Goal: Task Accomplishment & Management: Complete application form

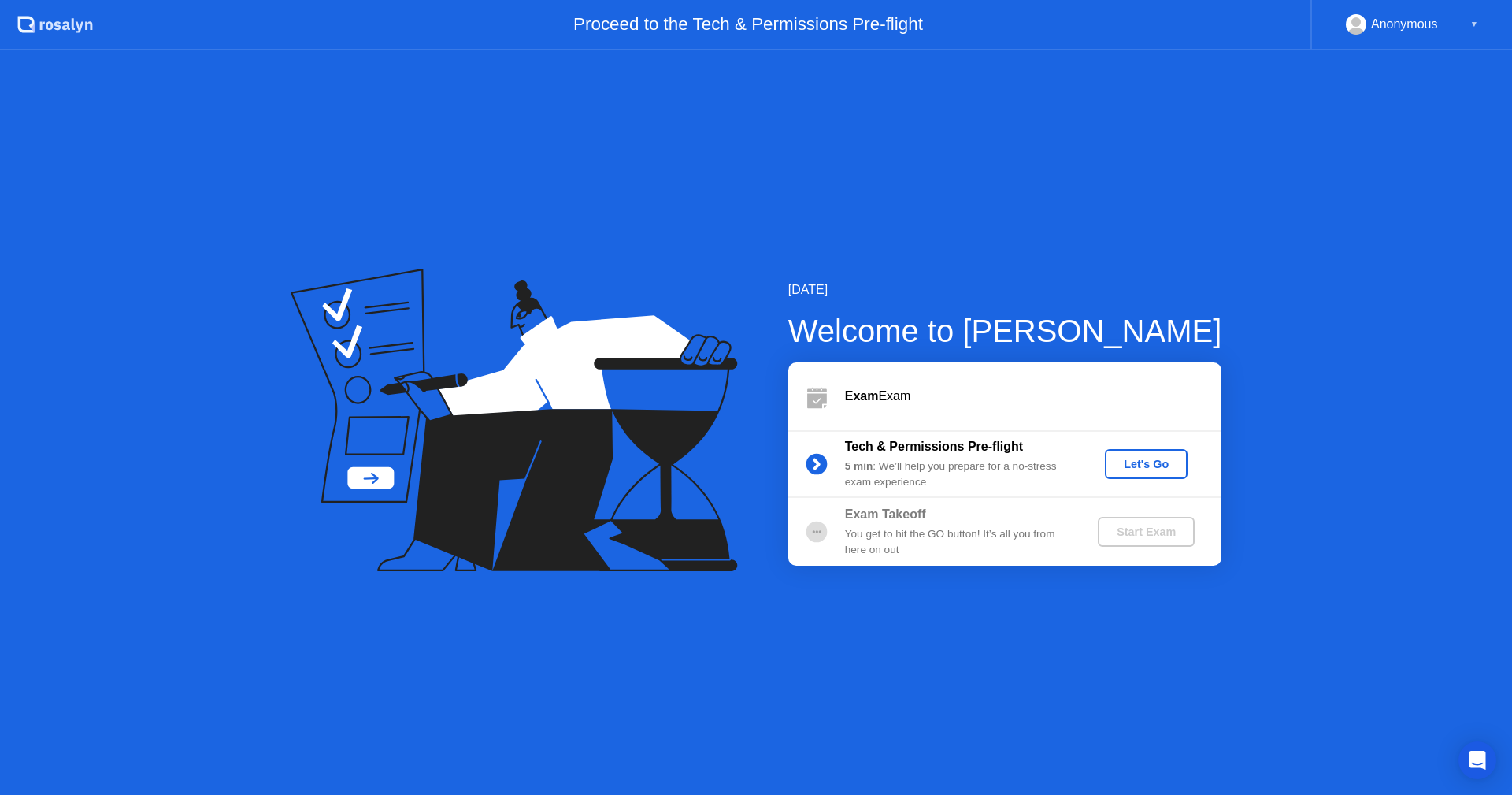
click at [1165, 471] on div "Let's Go" at bounding box center [1147, 464] width 70 height 13
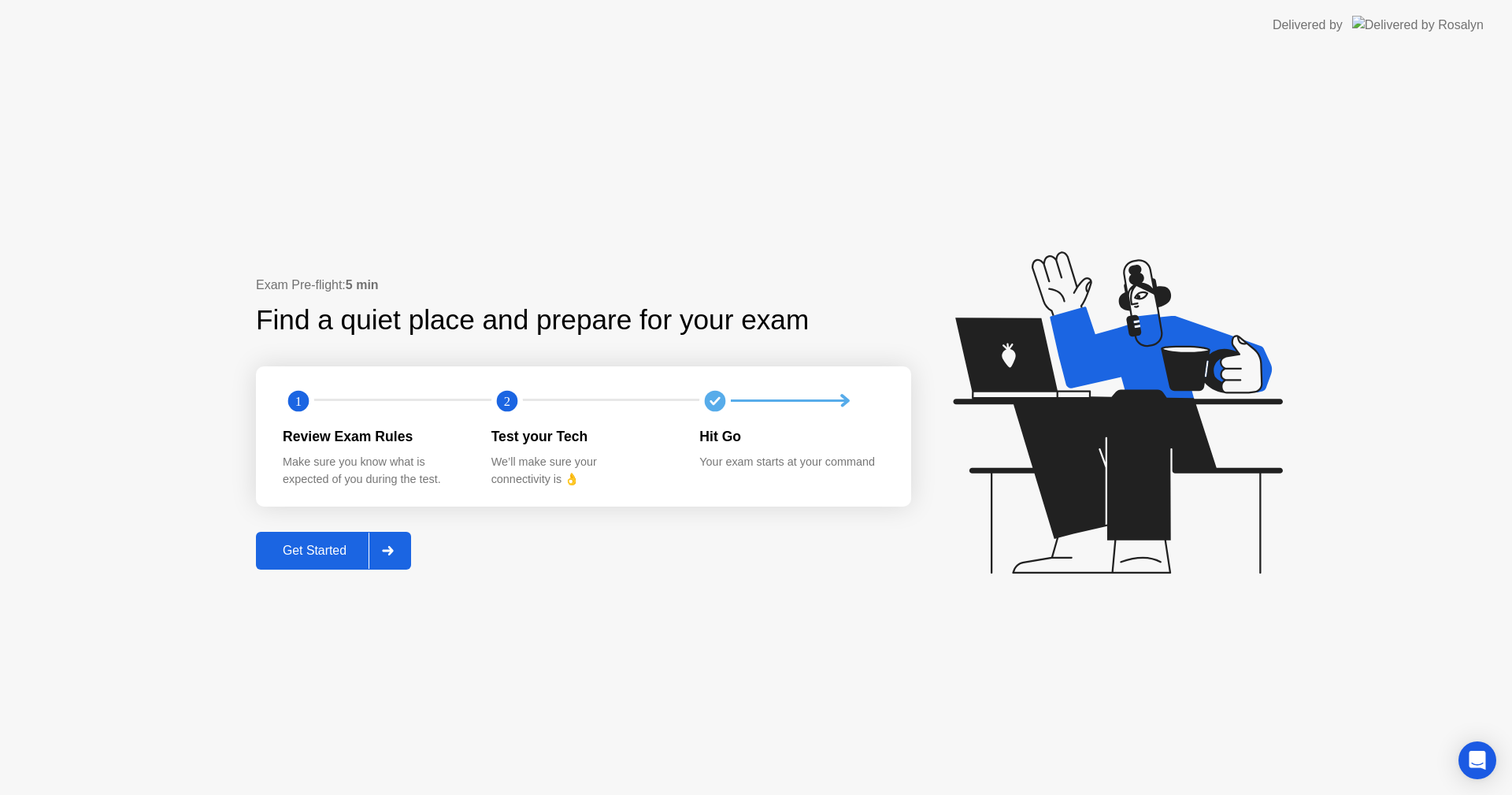
click at [305, 536] on div "Exam Pre-flight: 5 min Find a quiet place and prepare for your exam 1 2 Review …" at bounding box center [583, 423] width 655 height 294
click at [308, 547] on div "Get Started" at bounding box center [314, 550] width 107 height 14
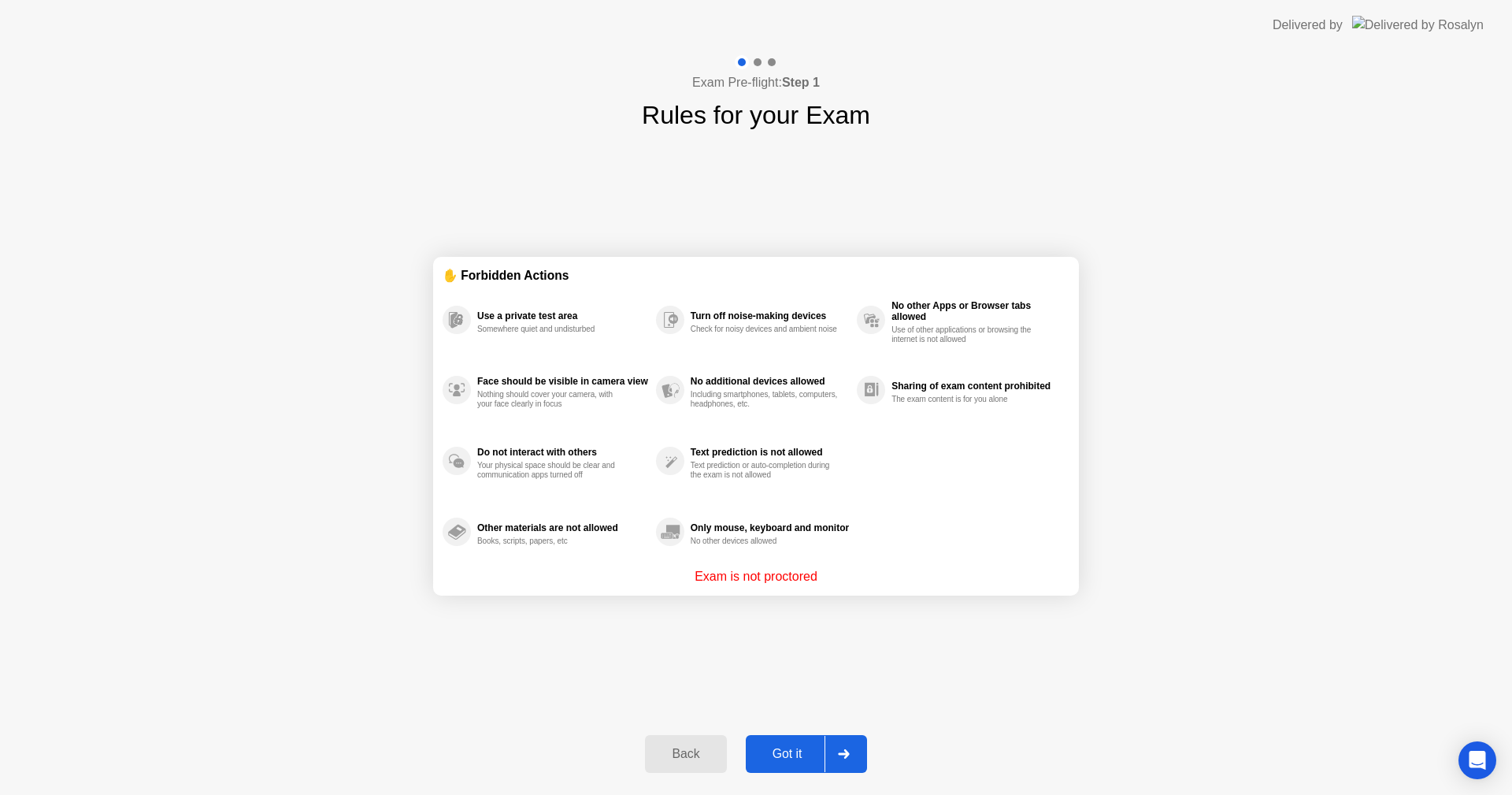
click at [801, 747] on div "Got it" at bounding box center [788, 753] width 74 height 14
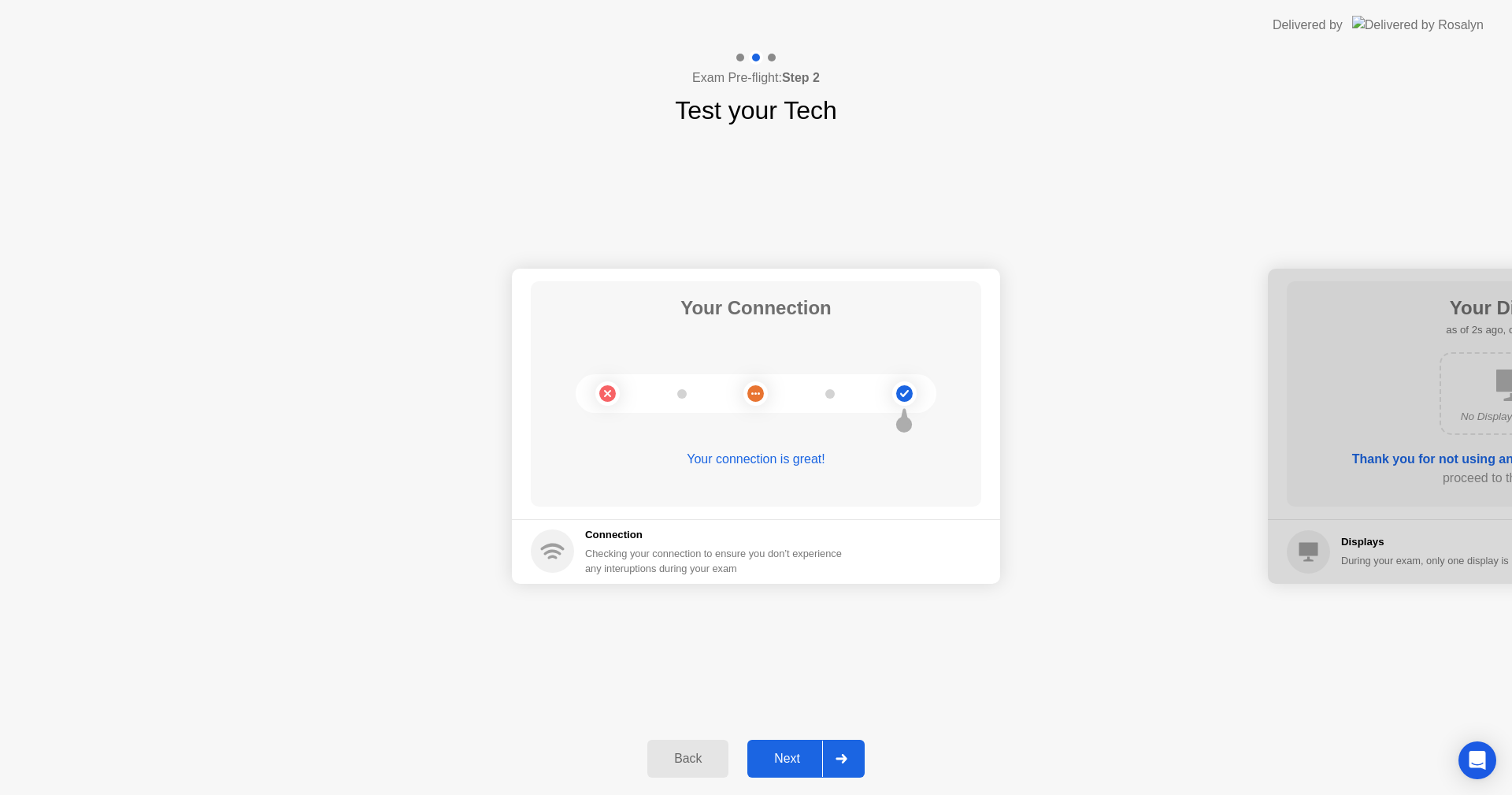
click at [857, 751] on div at bounding box center [841, 758] width 38 height 36
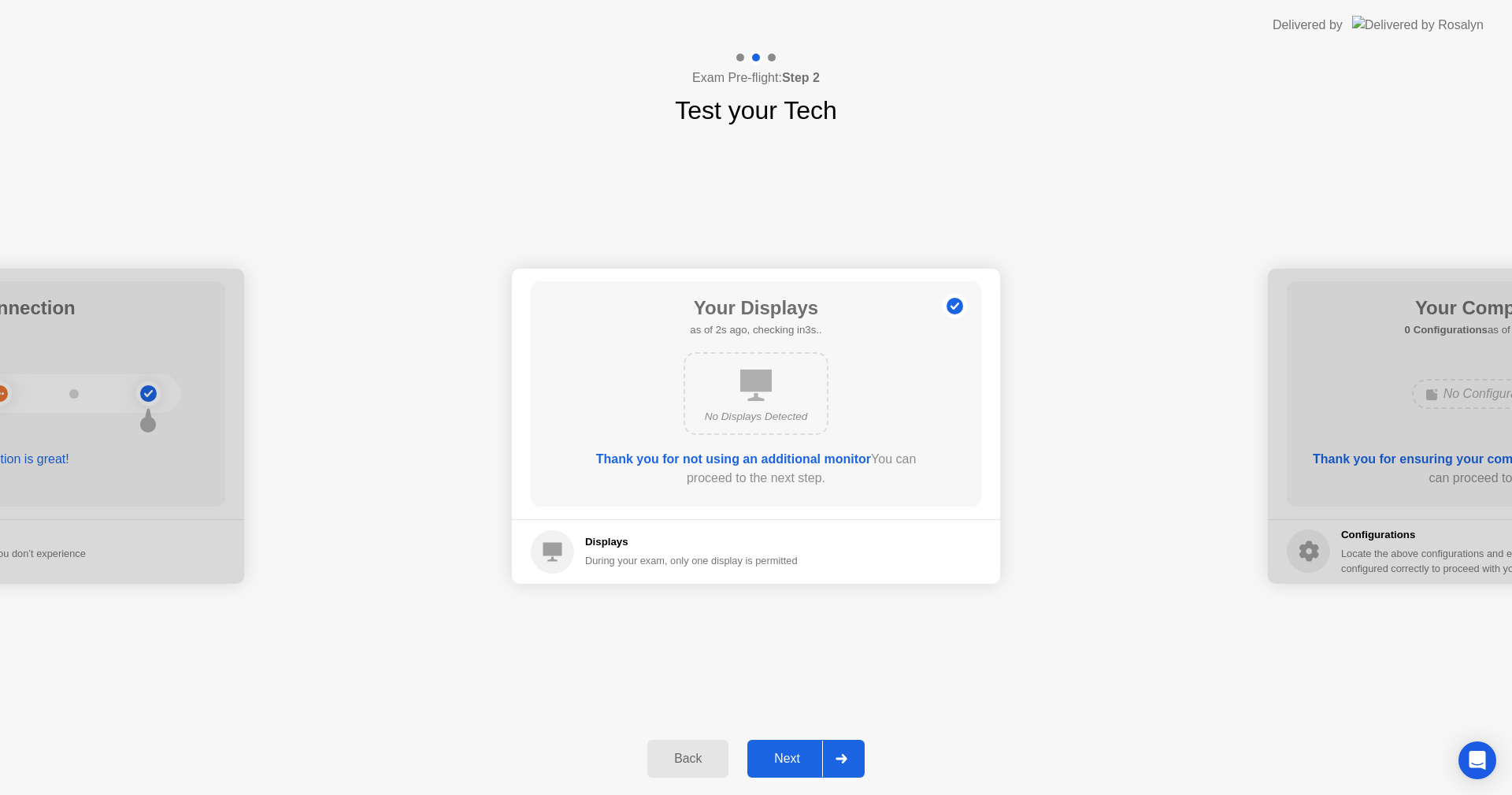
click at [796, 732] on div "Back Next" at bounding box center [756, 759] width 1512 height 72
click at [812, 755] on div "Next" at bounding box center [788, 758] width 70 height 14
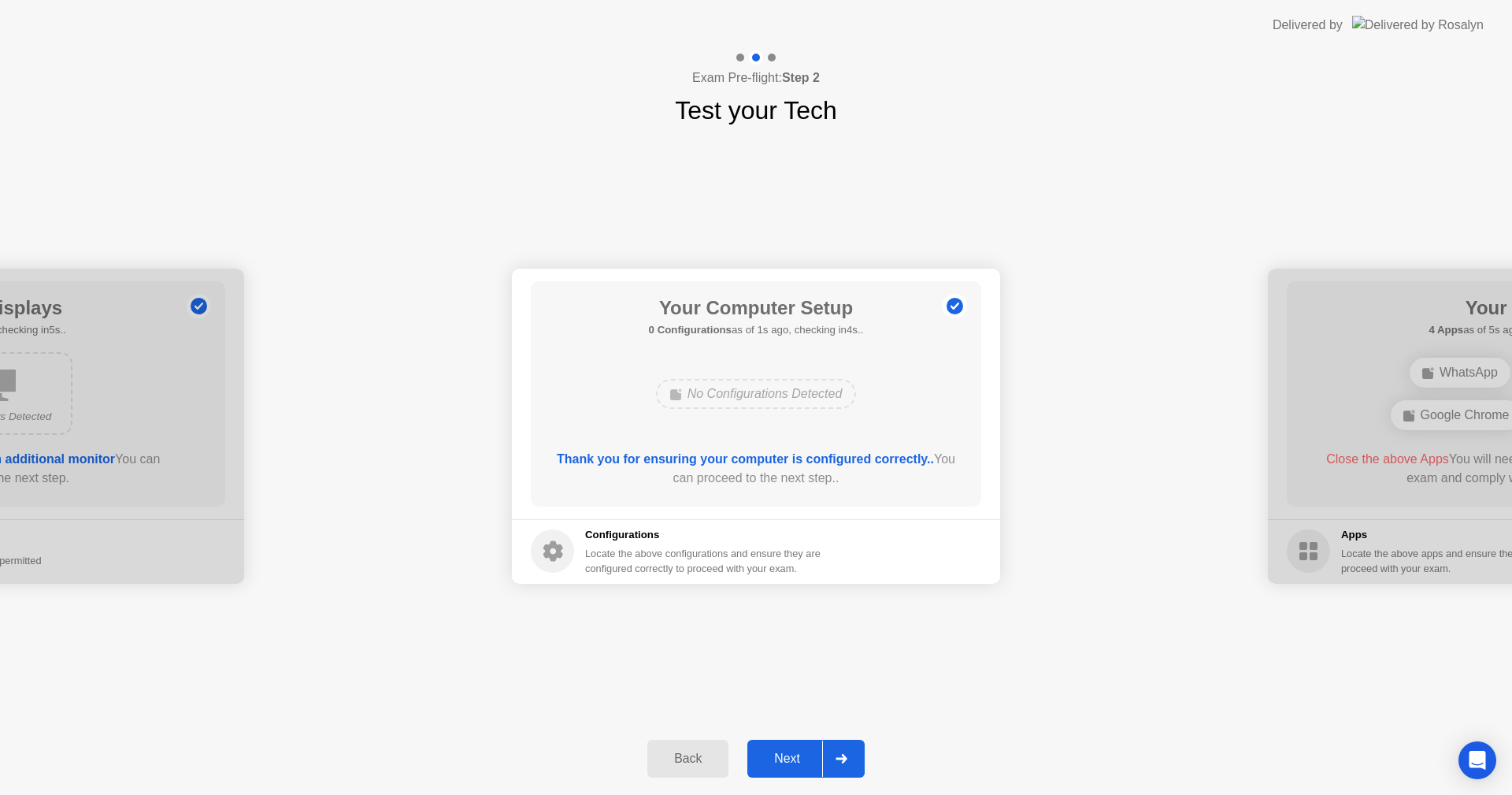
click at [813, 756] on div "Next" at bounding box center [788, 758] width 70 height 14
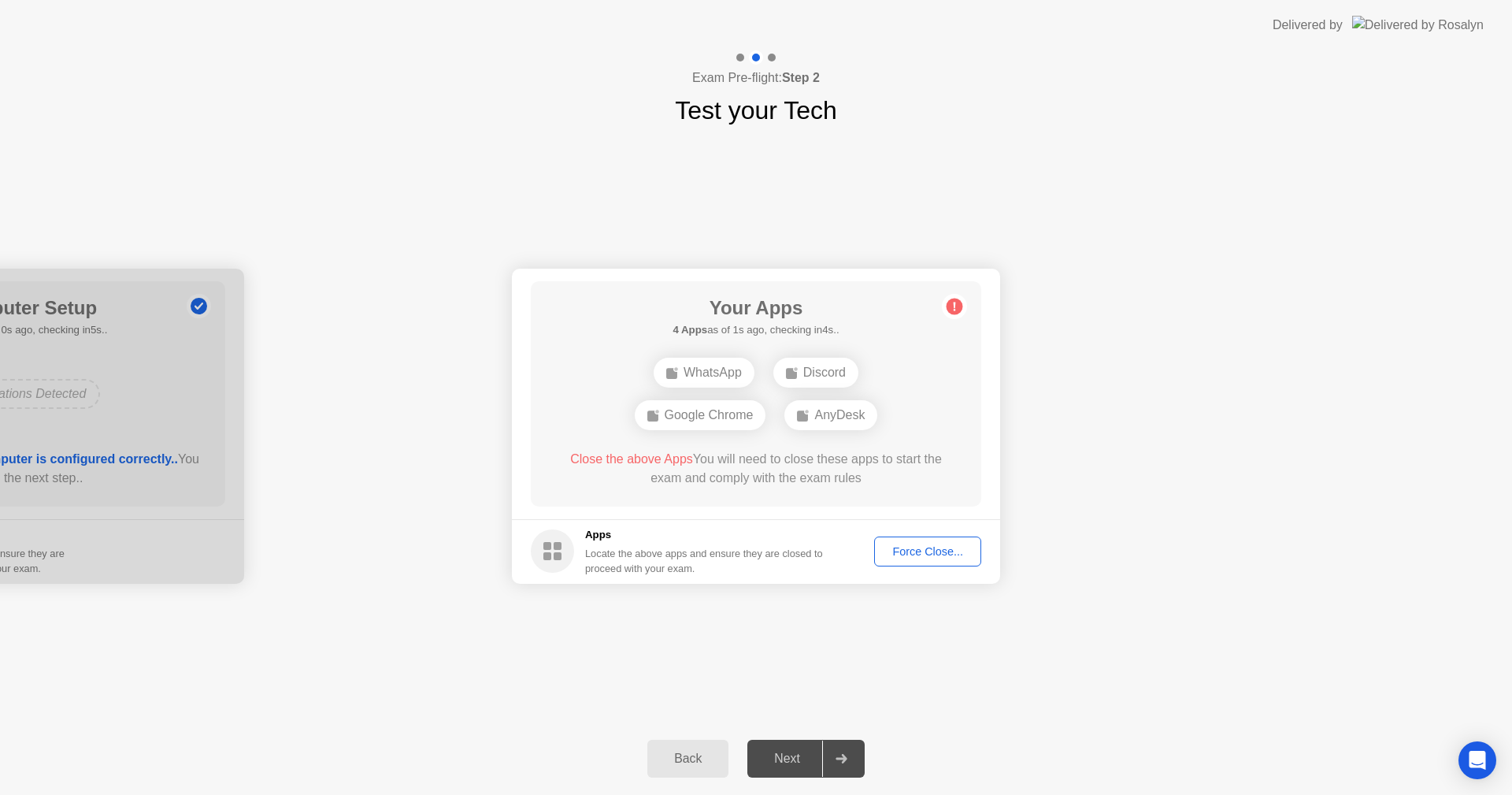
click at [898, 564] on button "Force Close..." at bounding box center [928, 551] width 107 height 30
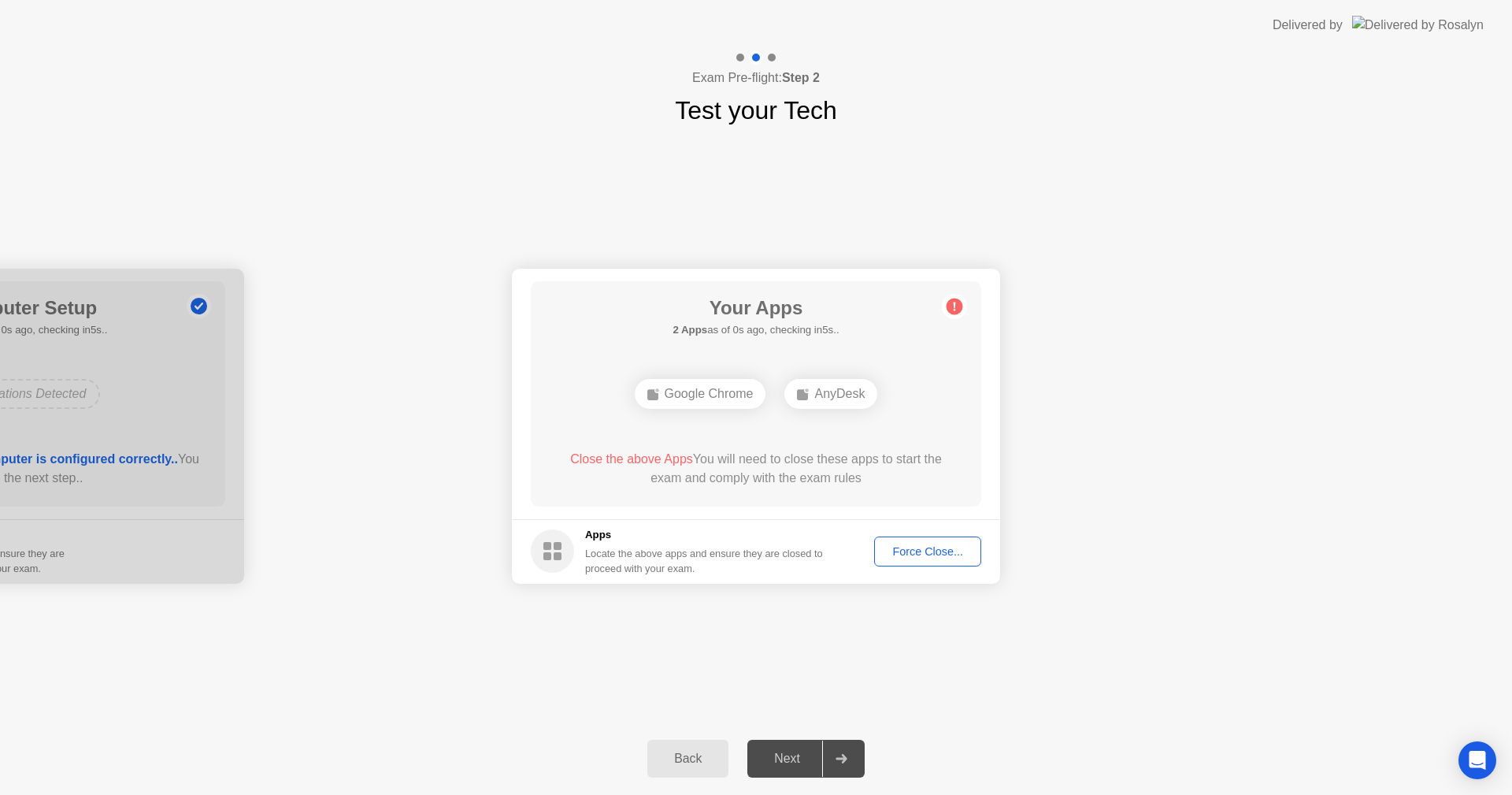
click at [906, 555] on div "Force Close..." at bounding box center [928, 551] width 96 height 13
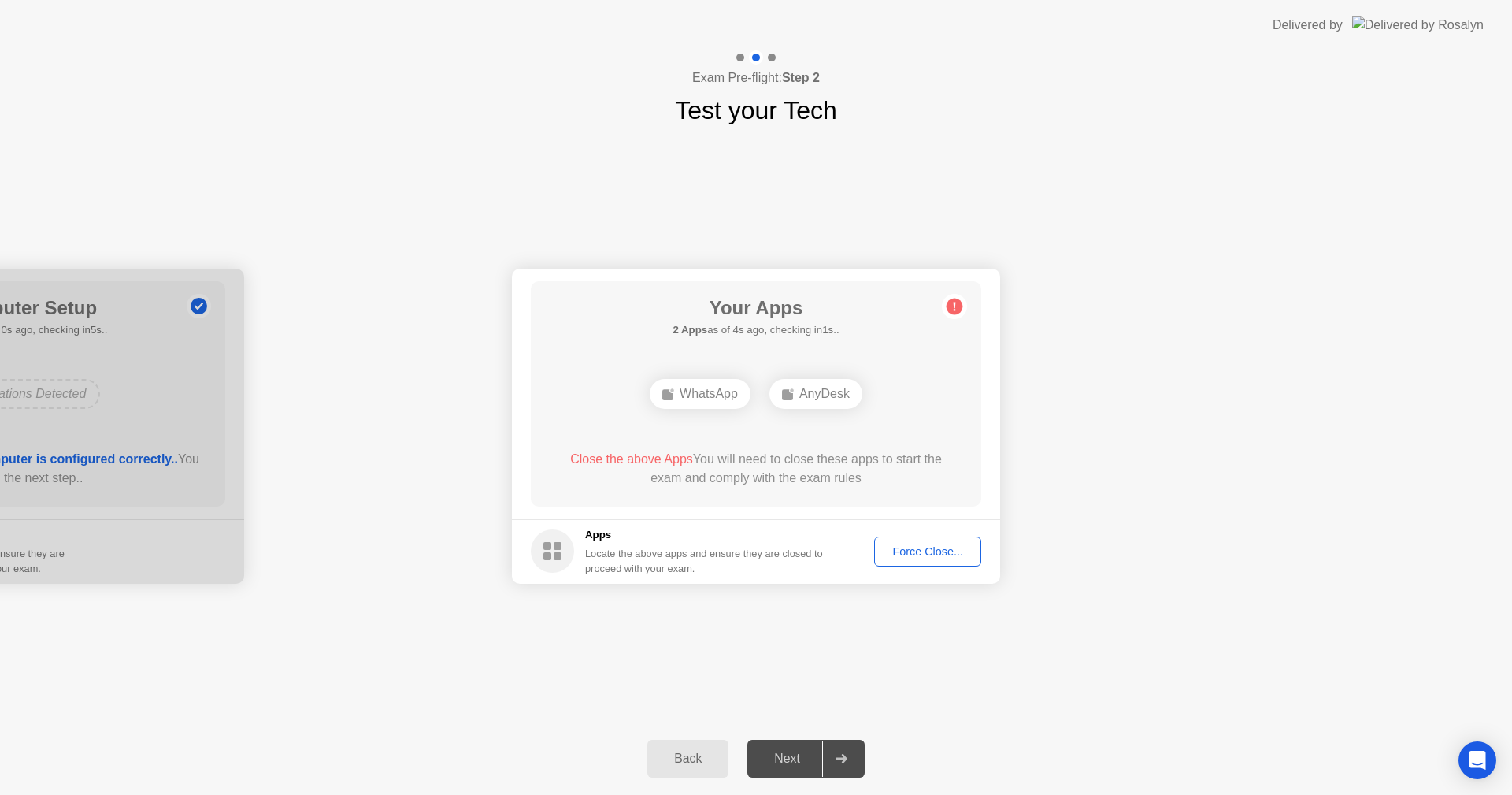
click at [899, 549] on div "Force Close..." at bounding box center [928, 551] width 96 height 13
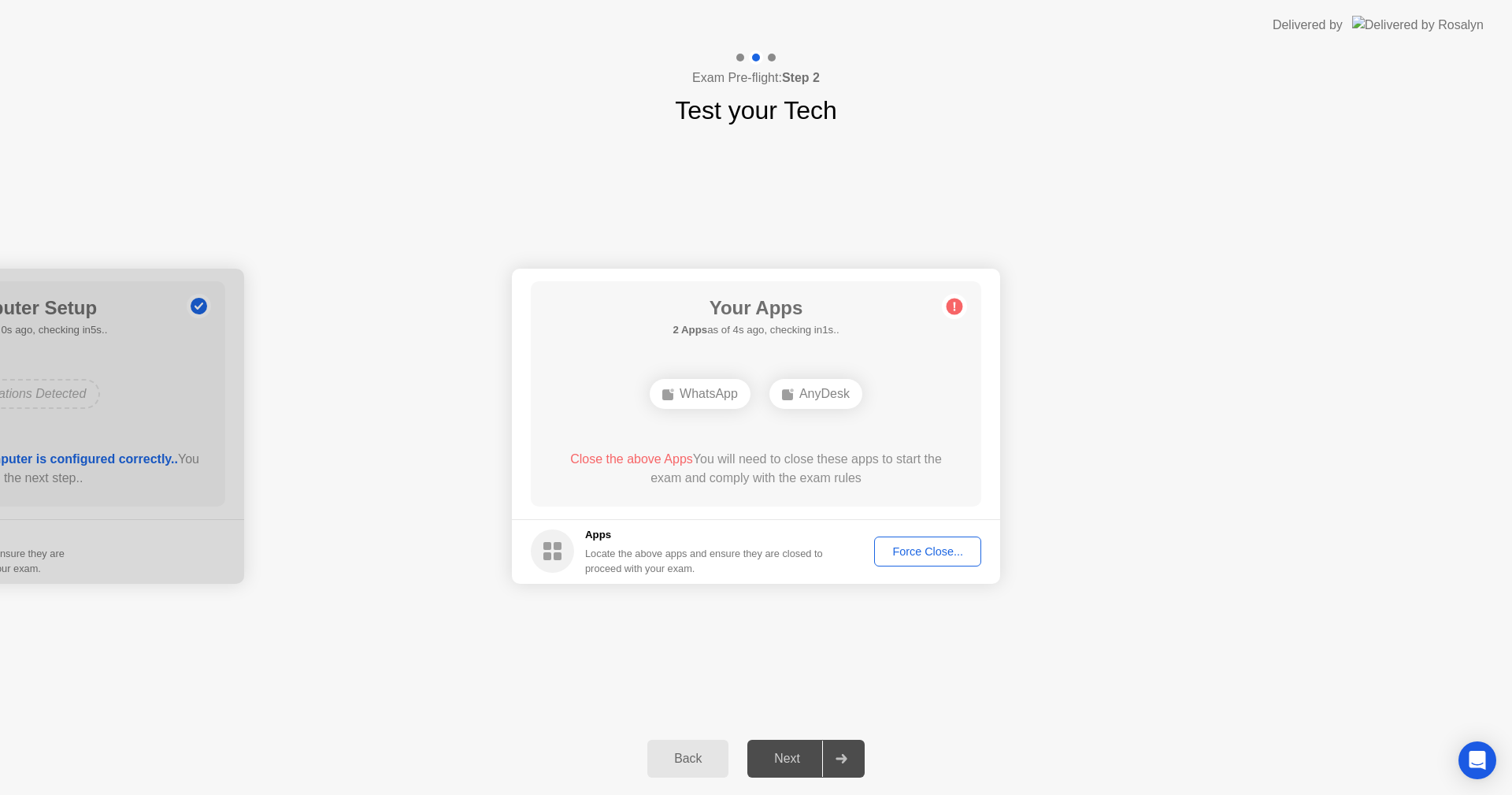
click at [695, 747] on button "Back" at bounding box center [688, 758] width 82 height 38
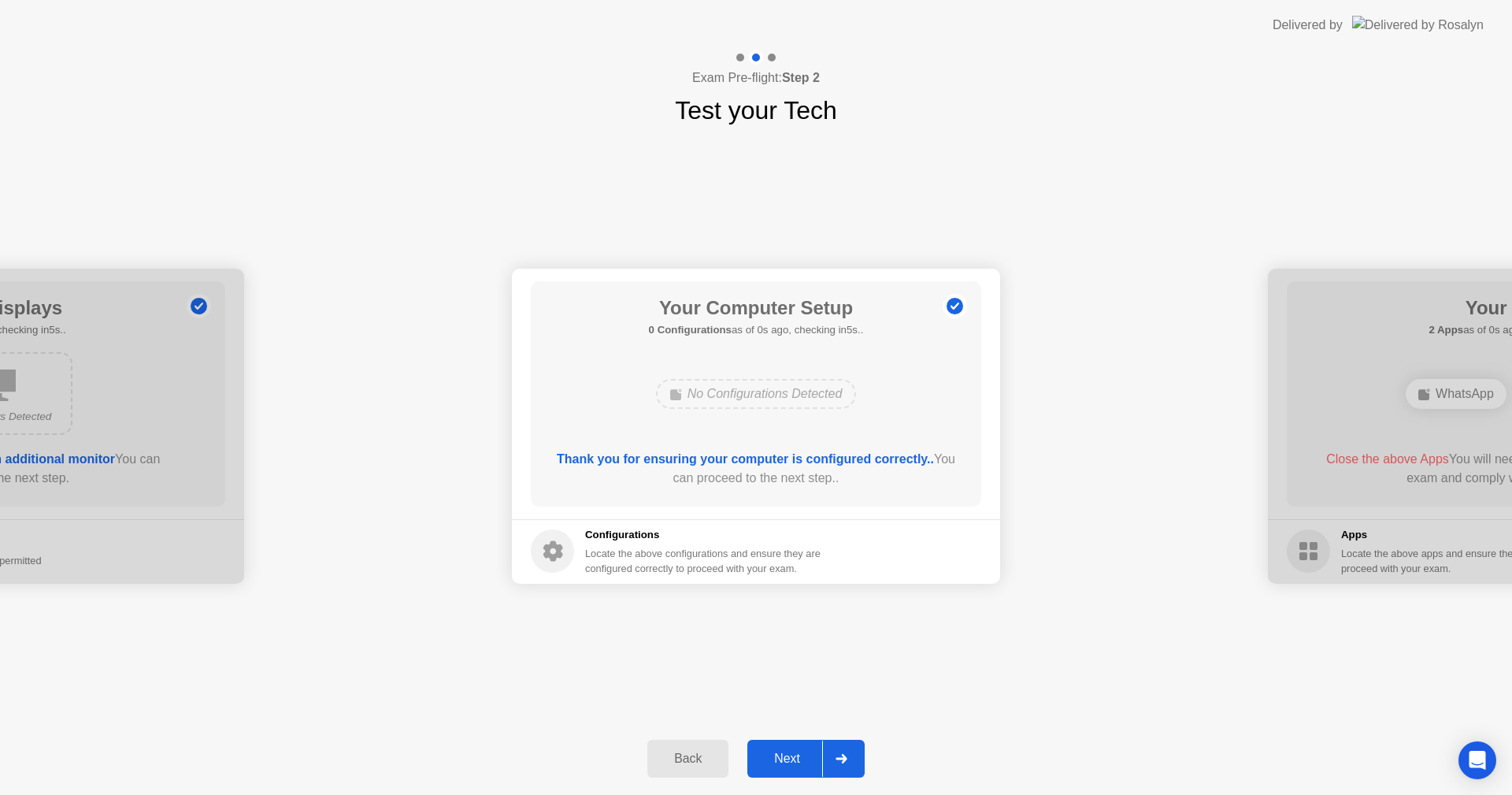
click at [826, 759] on div at bounding box center [841, 758] width 38 height 36
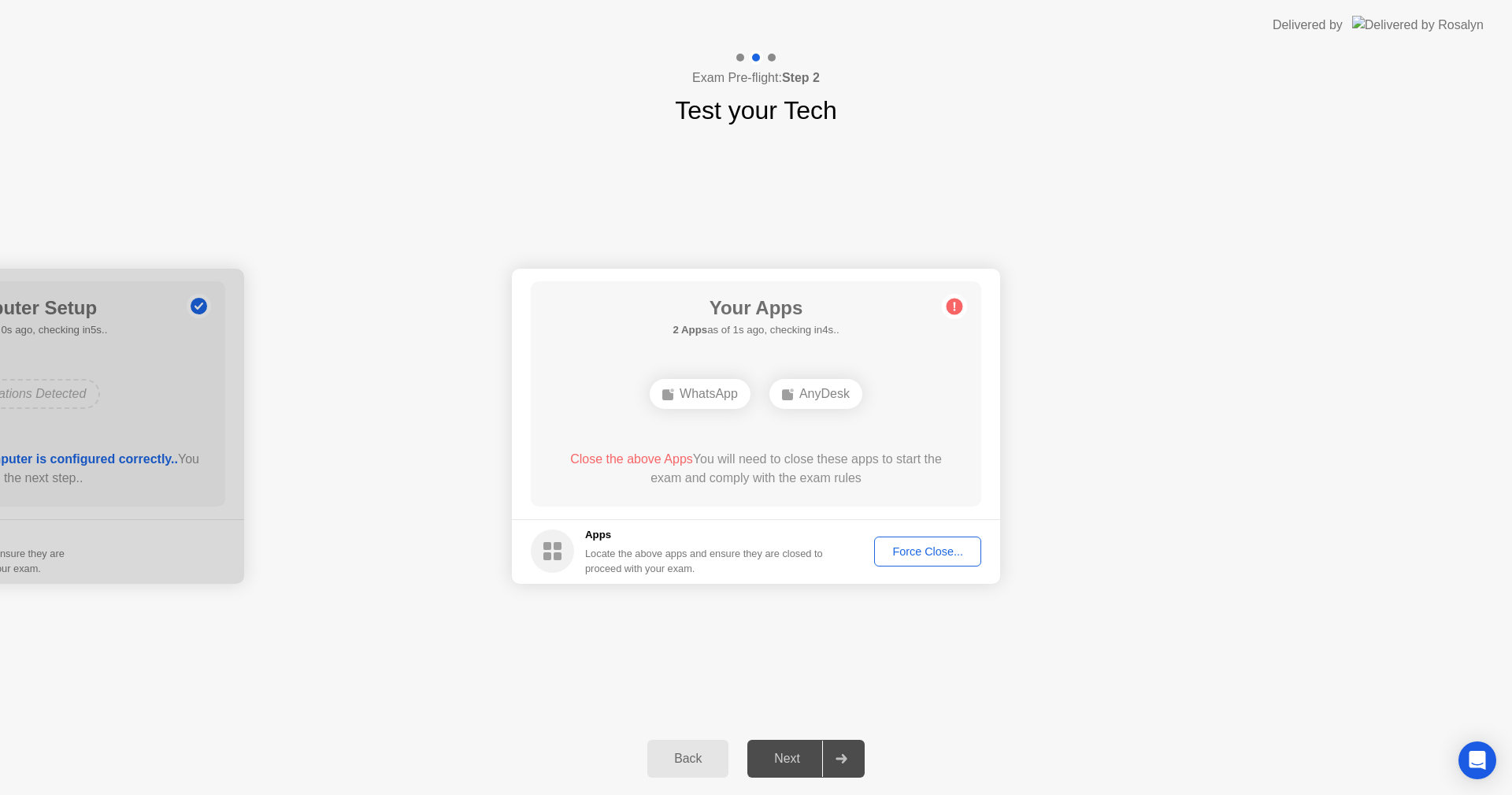
drag, startPoint x: 900, startPoint y: 543, endPoint x: 902, endPoint y: 555, distance: 12.2
click at [902, 555] on div "Force Close..." at bounding box center [928, 551] width 96 height 13
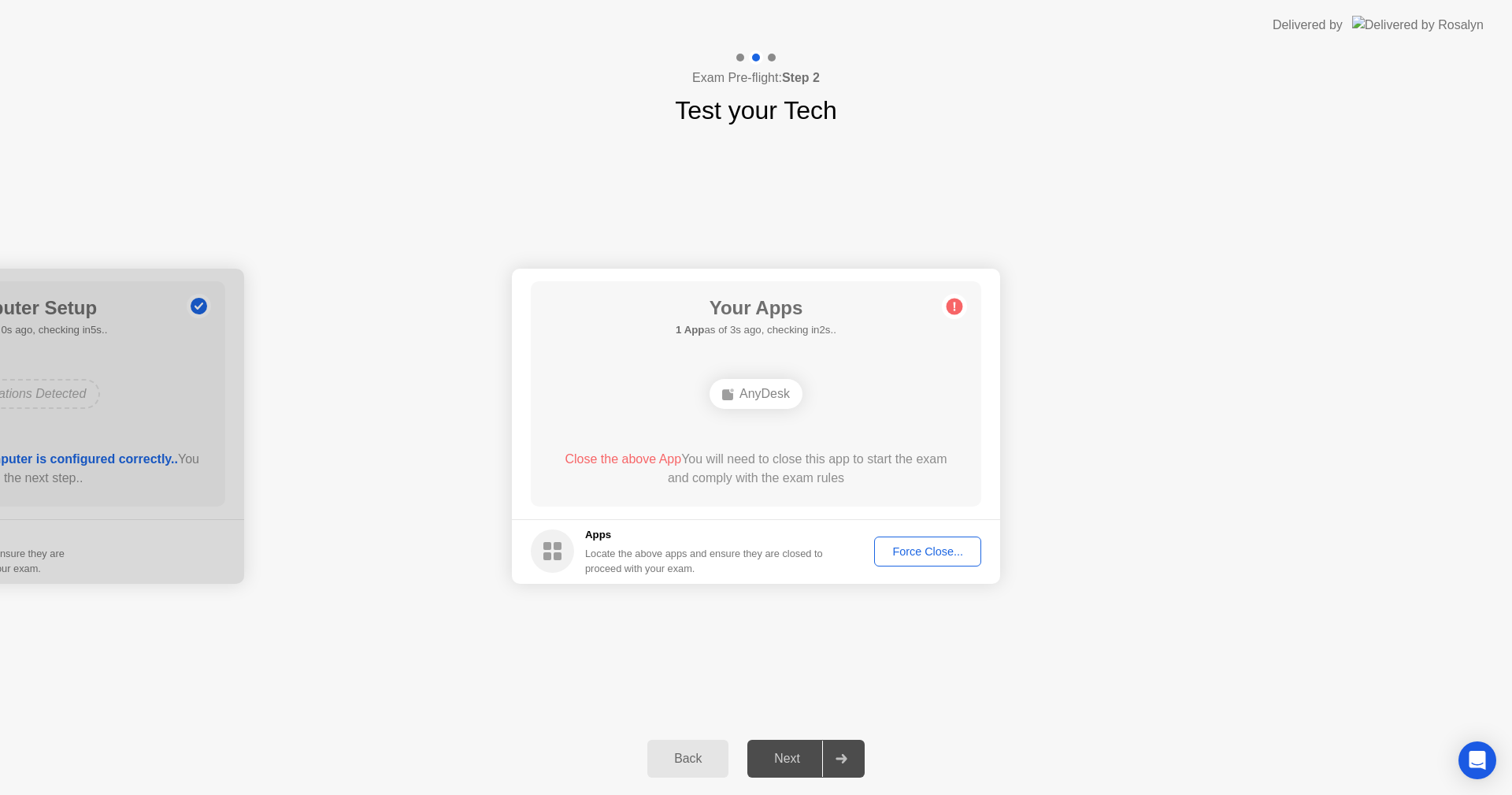
click at [716, 765] on div "Back" at bounding box center [687, 758] width 71 height 14
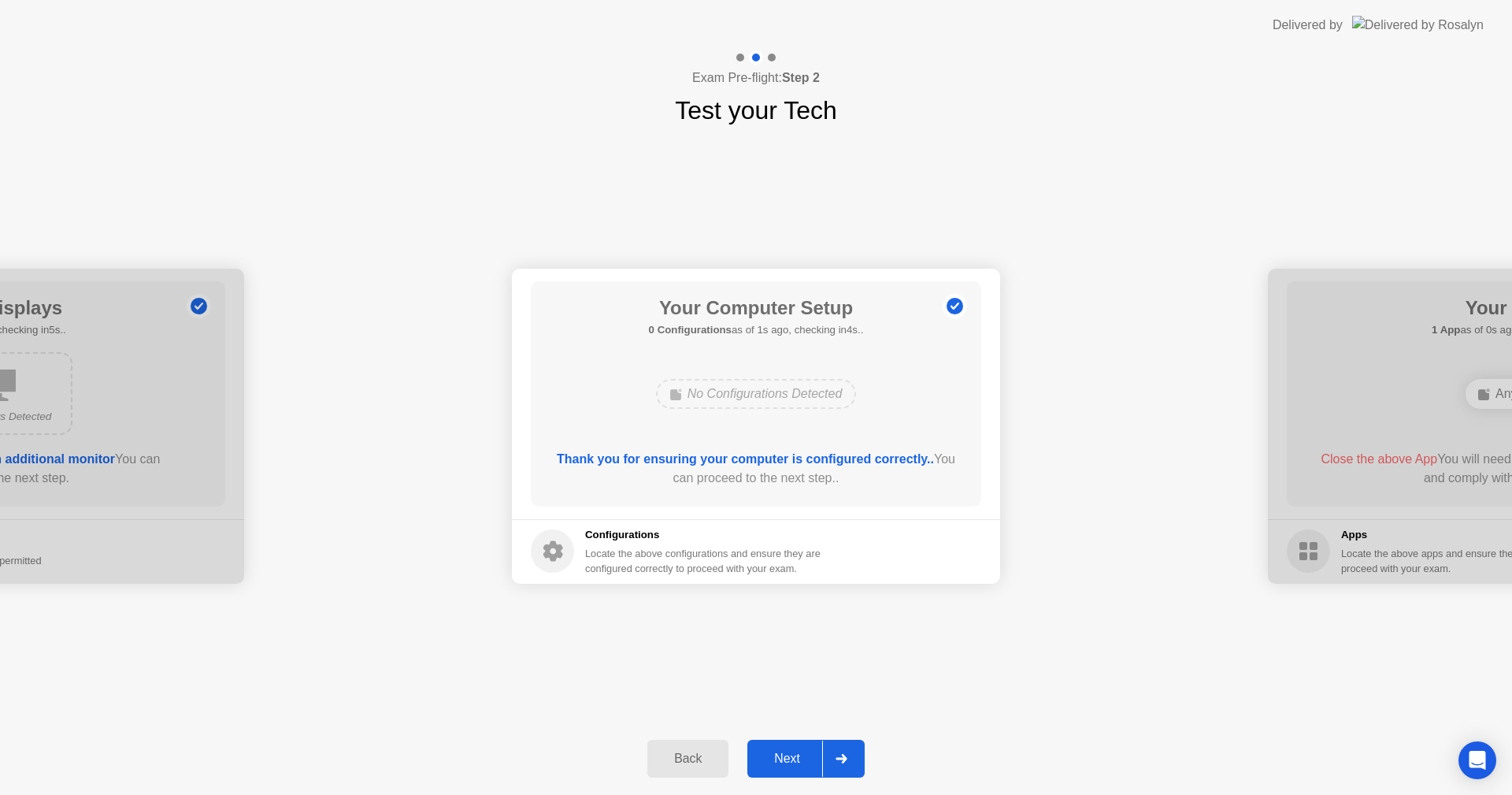
click at [770, 762] on div "Next" at bounding box center [788, 758] width 70 height 14
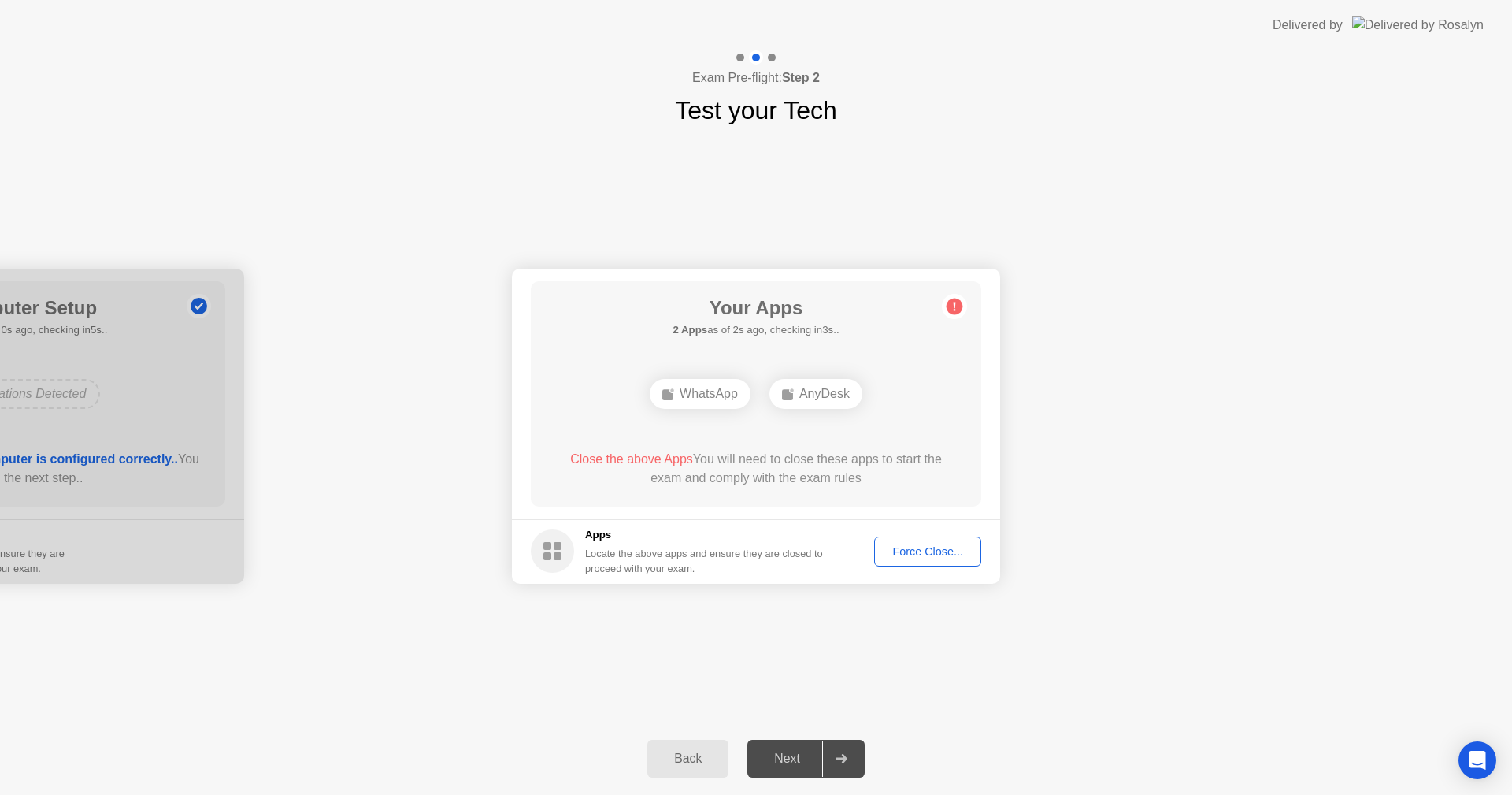
click at [943, 555] on div "Force Close..." at bounding box center [928, 551] width 96 height 13
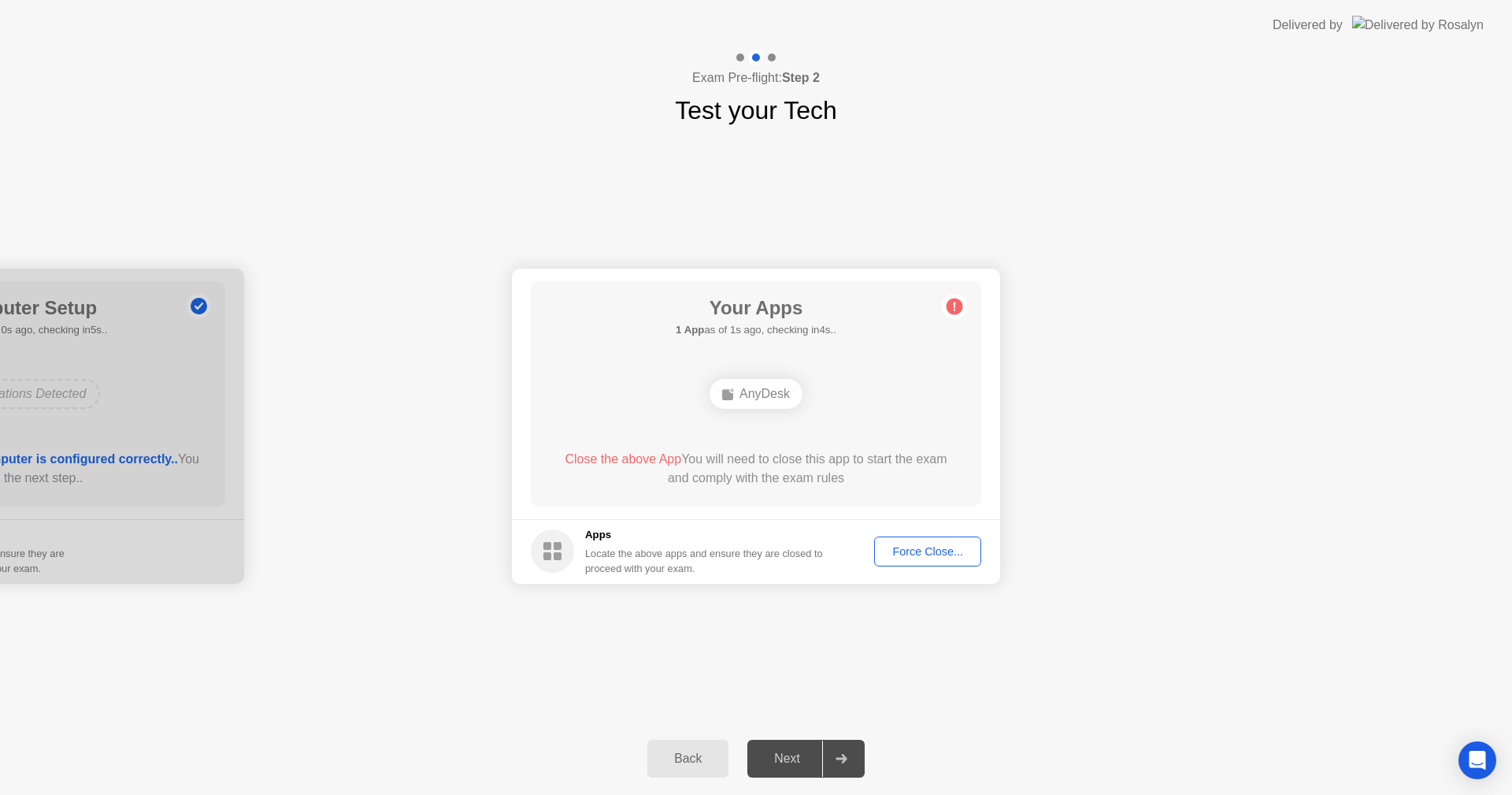
click at [921, 549] on div "Force Close..." at bounding box center [928, 551] width 96 height 13
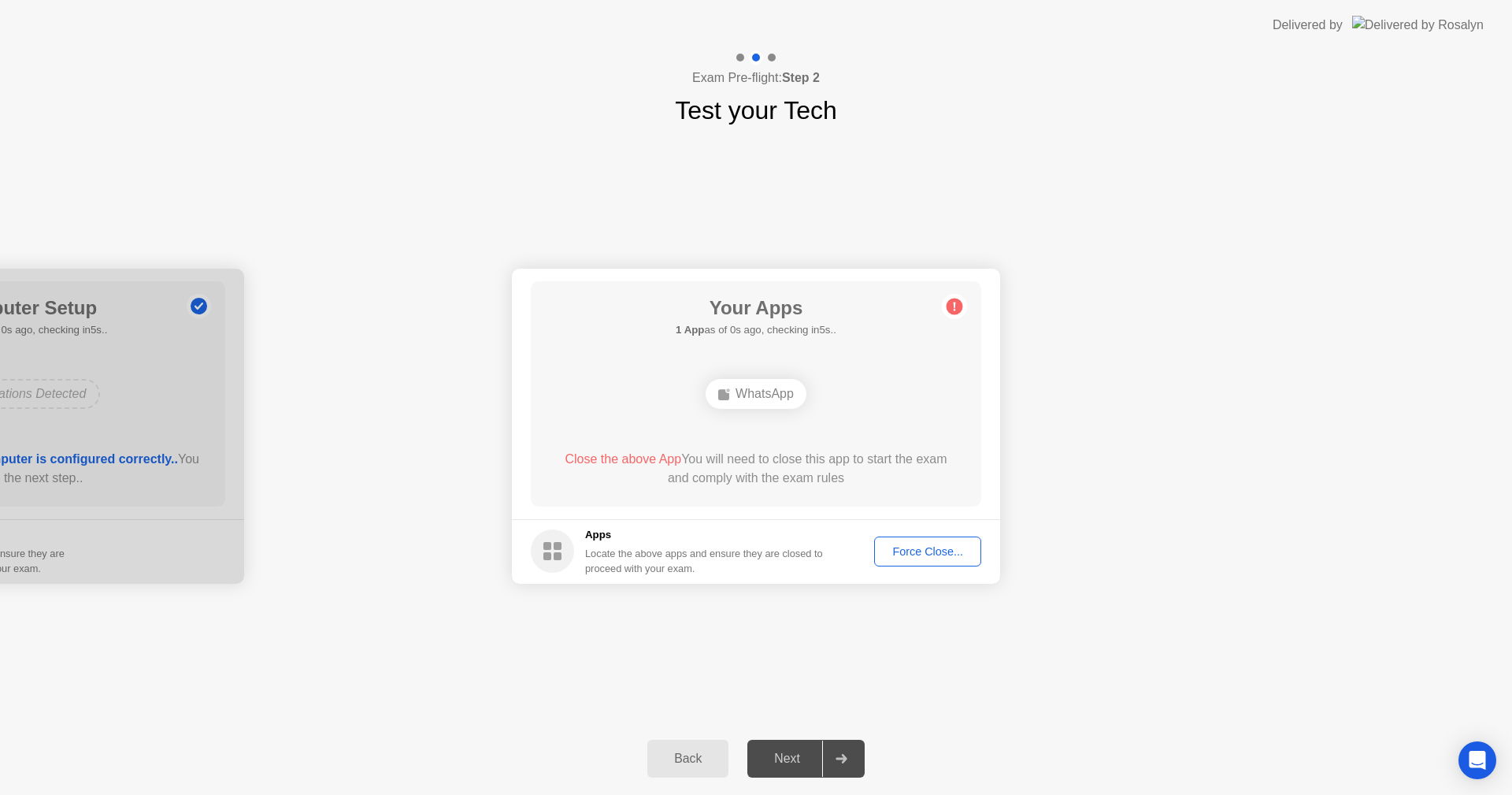
click at [902, 545] on div "Force Close..." at bounding box center [928, 551] width 96 height 13
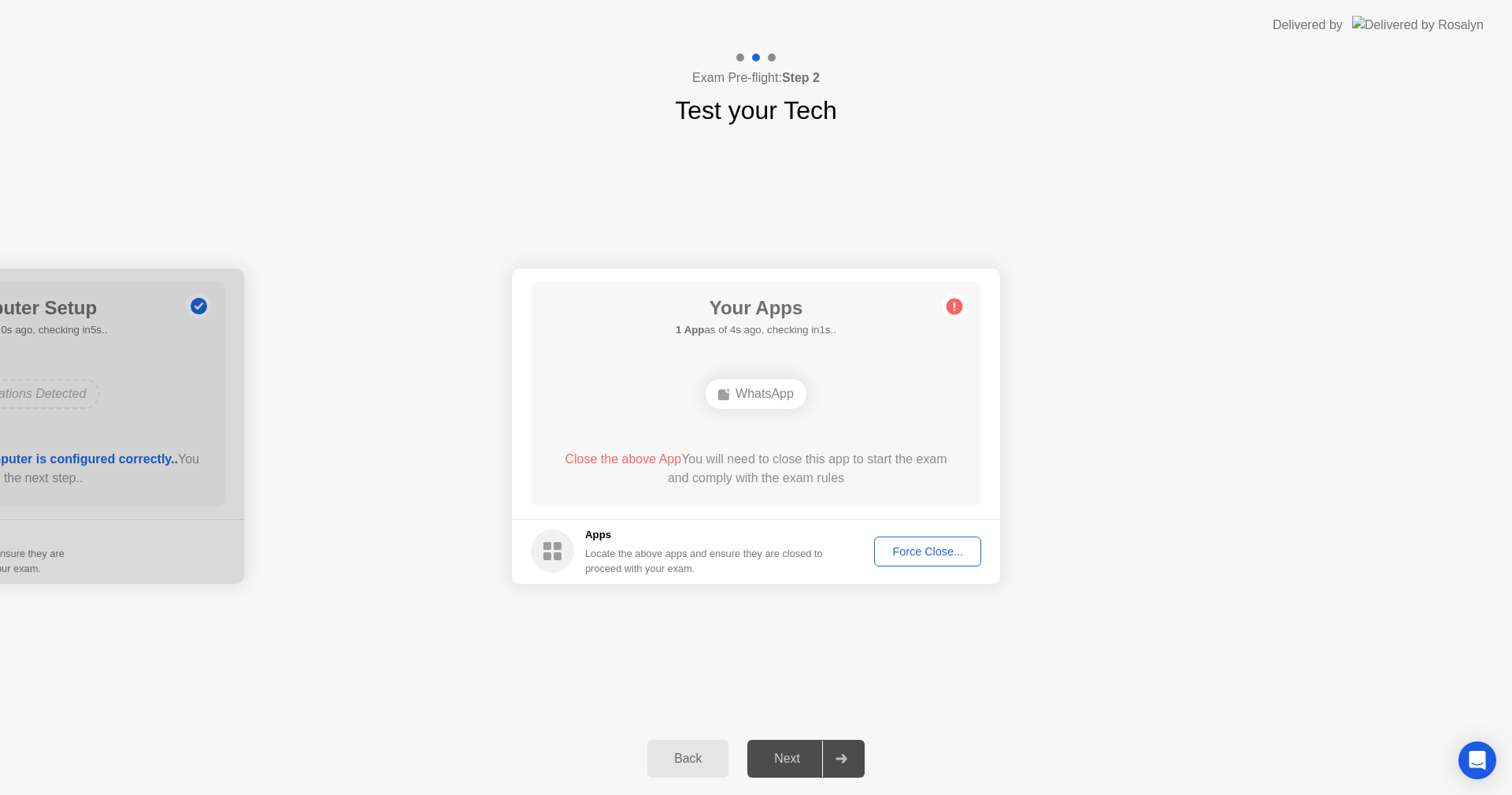
click at [926, 549] on div "Force Close..." at bounding box center [928, 551] width 96 height 13
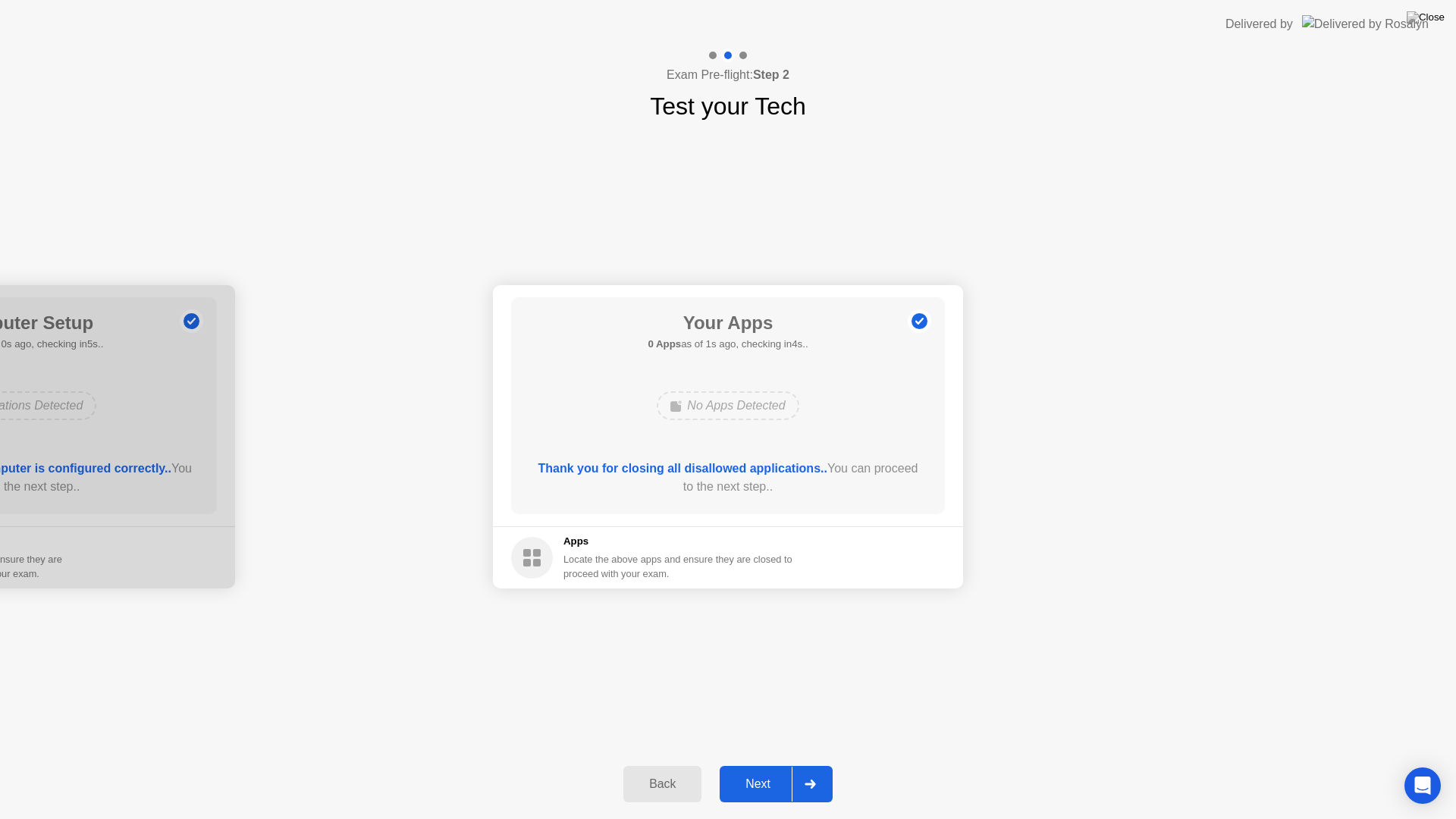
click at [814, 765] on div at bounding box center [810, 784] width 37 height 35
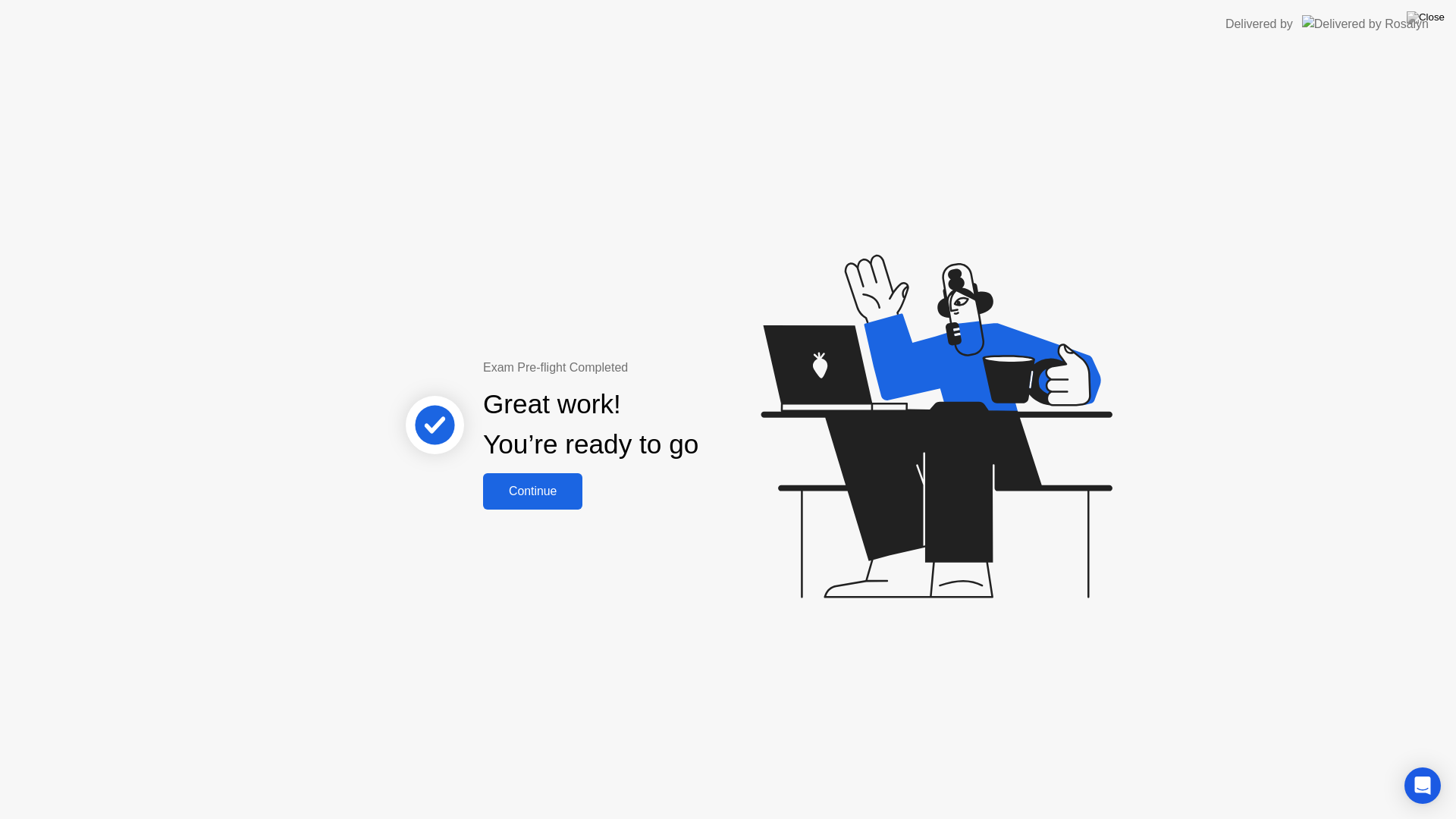
click at [524, 491] on div "Continue" at bounding box center [533, 491] width 90 height 13
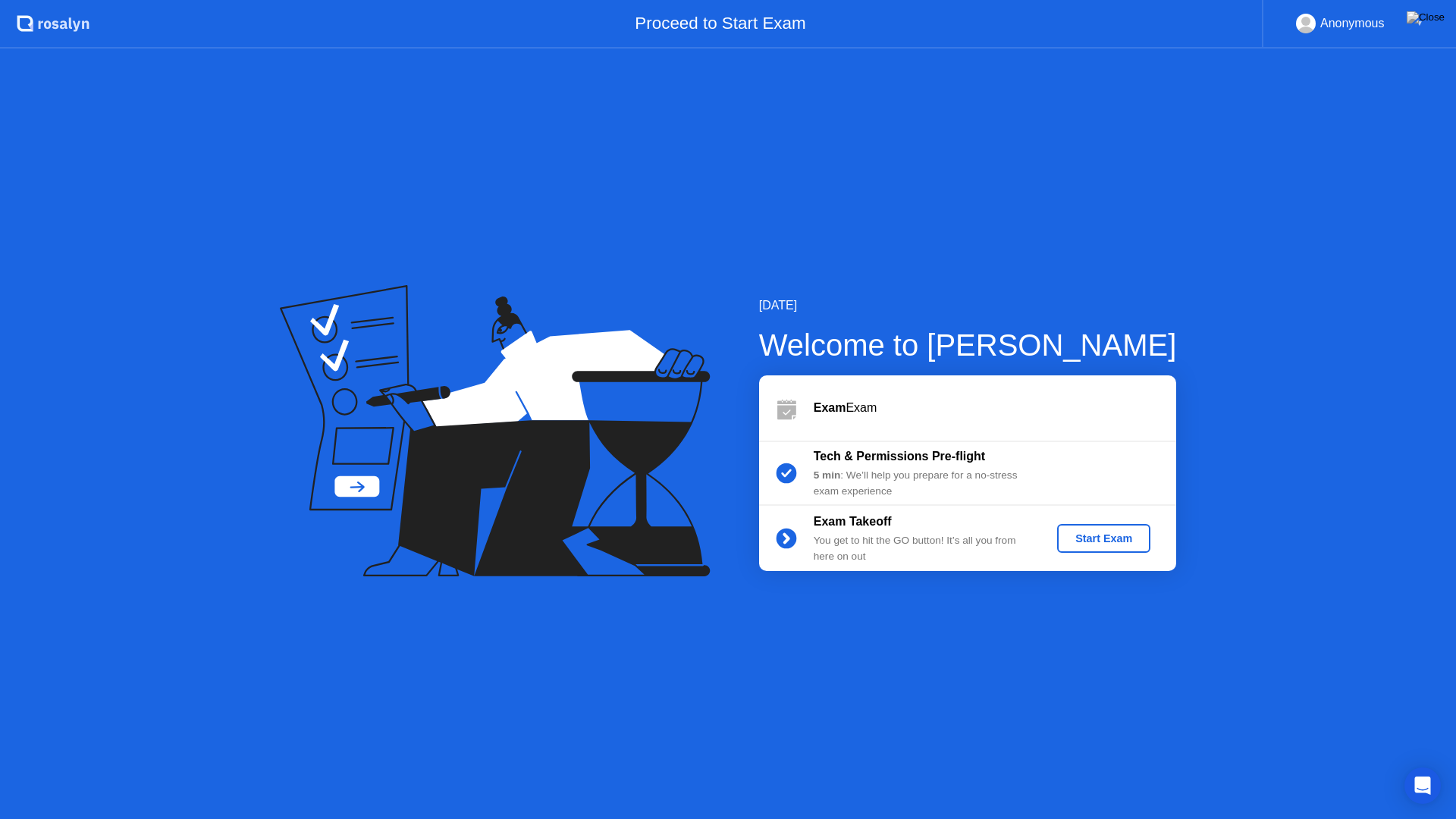
click at [1106, 525] on button "Start Exam" at bounding box center [1104, 539] width 94 height 29
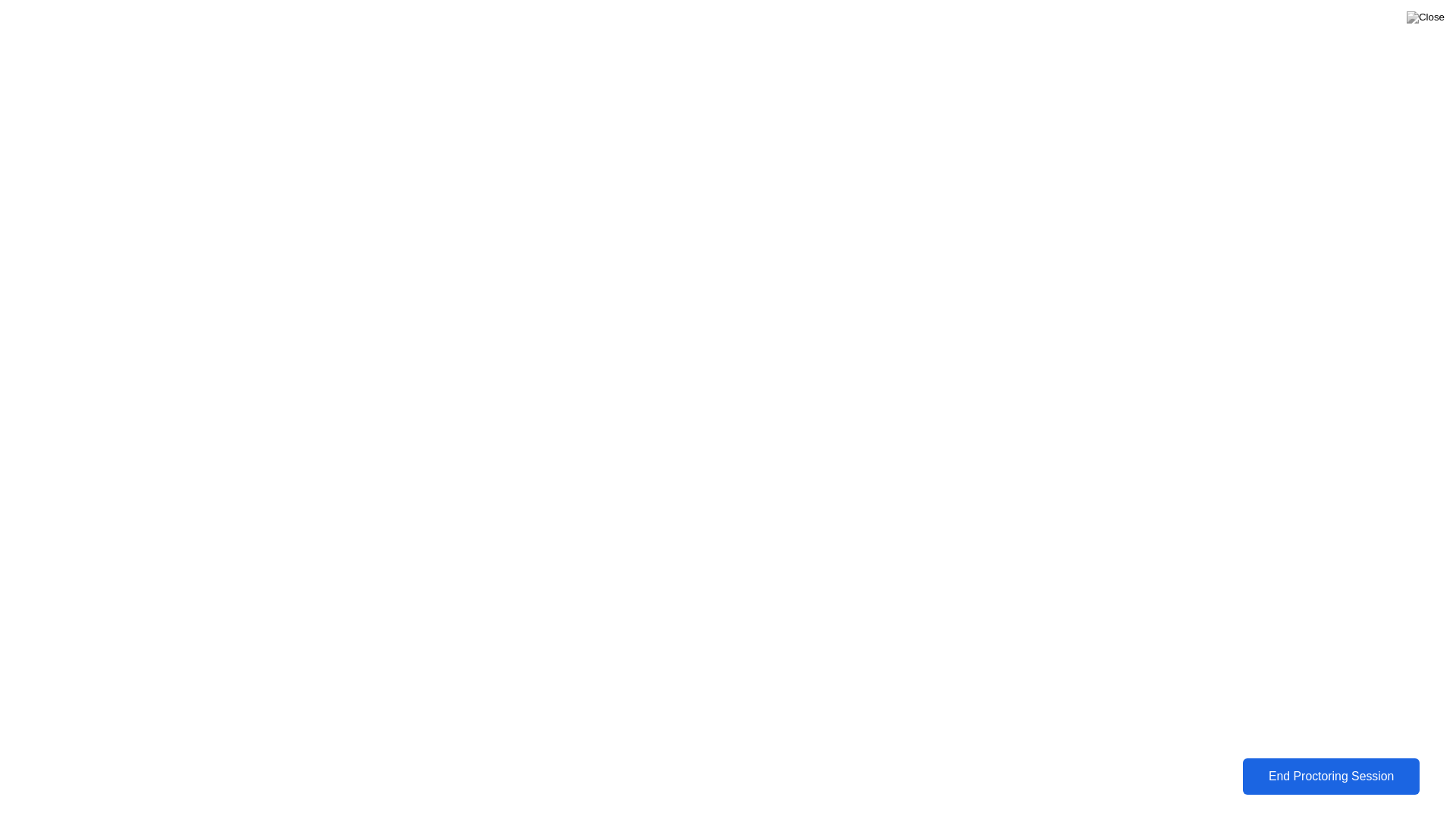
click at [1332, 760] on button "End Proctoring Session" at bounding box center [1331, 777] width 191 height 39
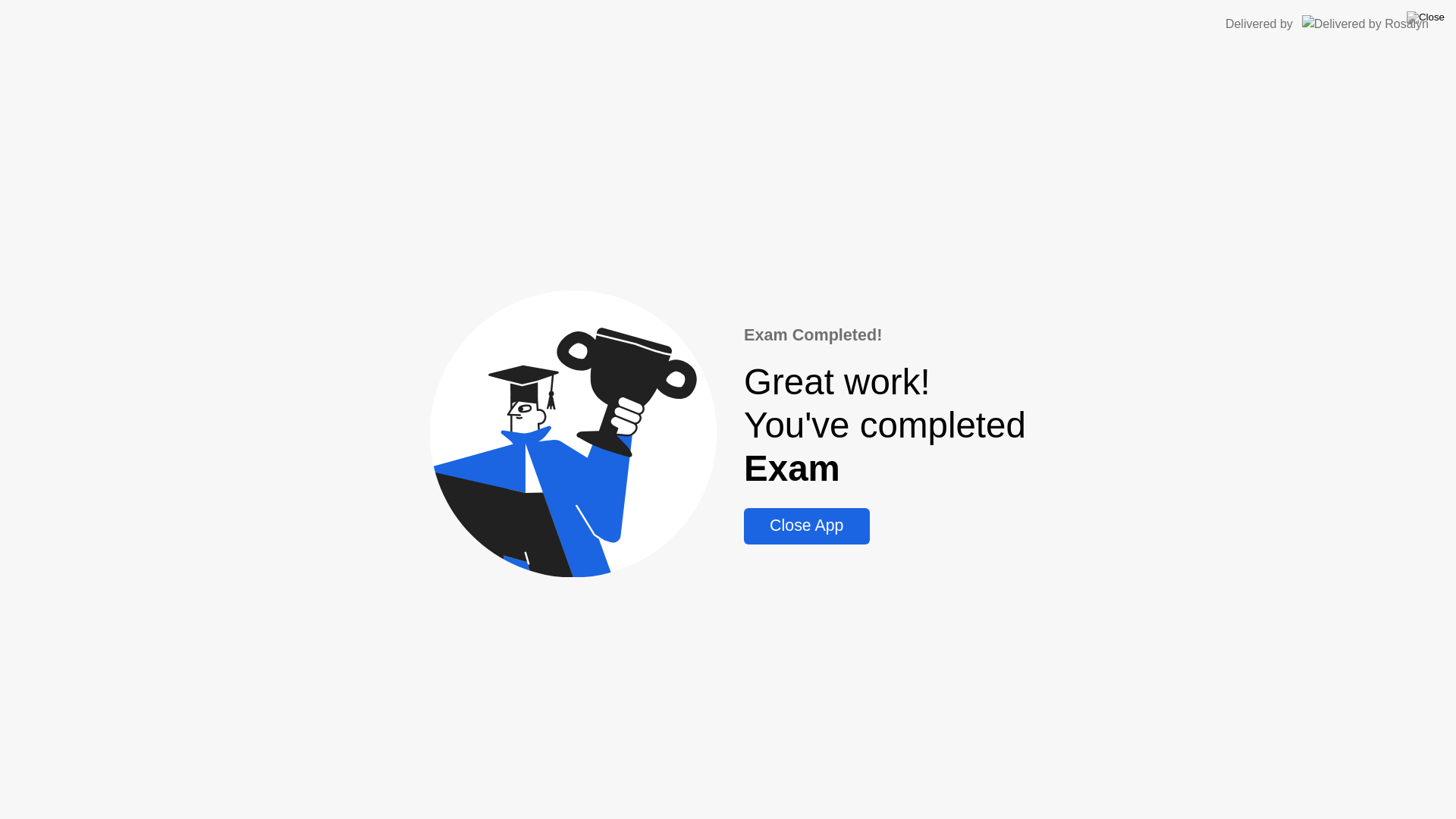
click at [827, 528] on div "Close App" at bounding box center [807, 525] width 116 height 19
